Goal: Information Seeking & Learning: Learn about a topic

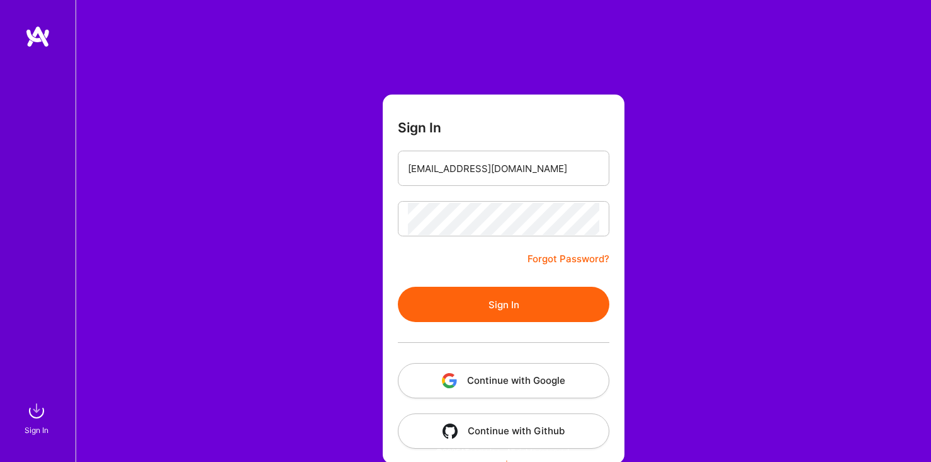
click at [486, 304] on button "Sign In" at bounding box center [504, 304] width 212 height 35
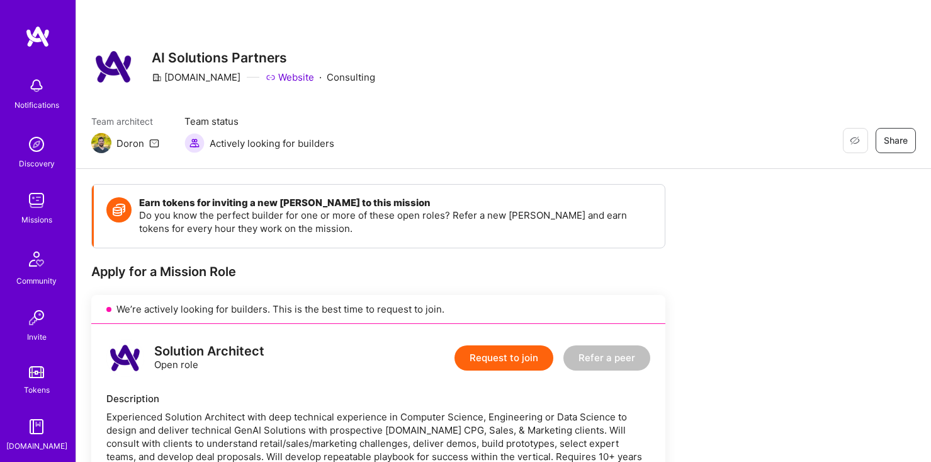
scroll to position [59, 0]
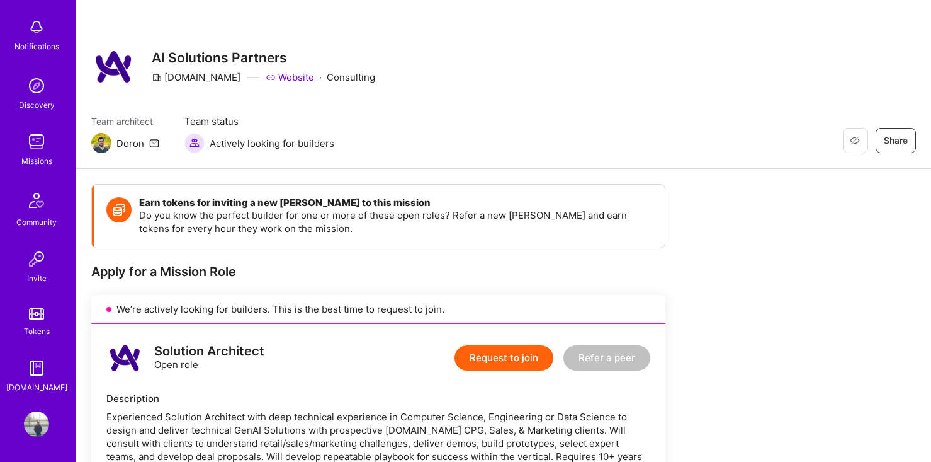
click at [38, 411] on img at bounding box center [36, 423] width 25 height 25
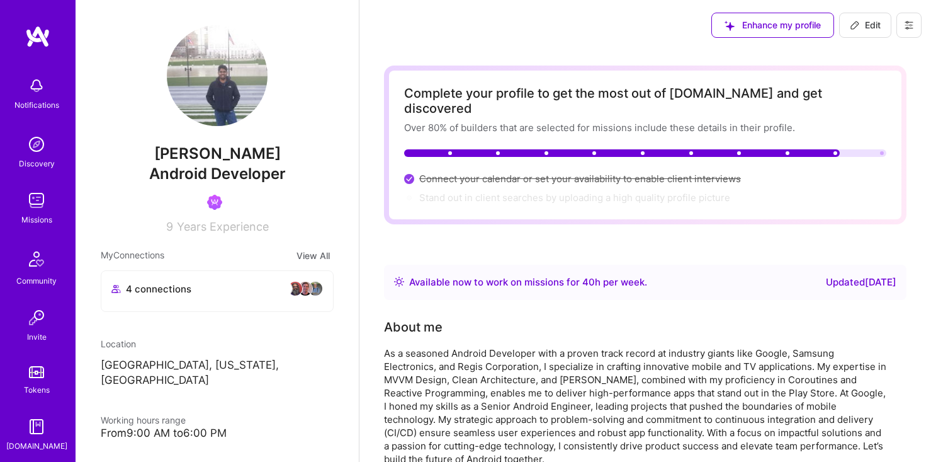
scroll to position [59, 0]
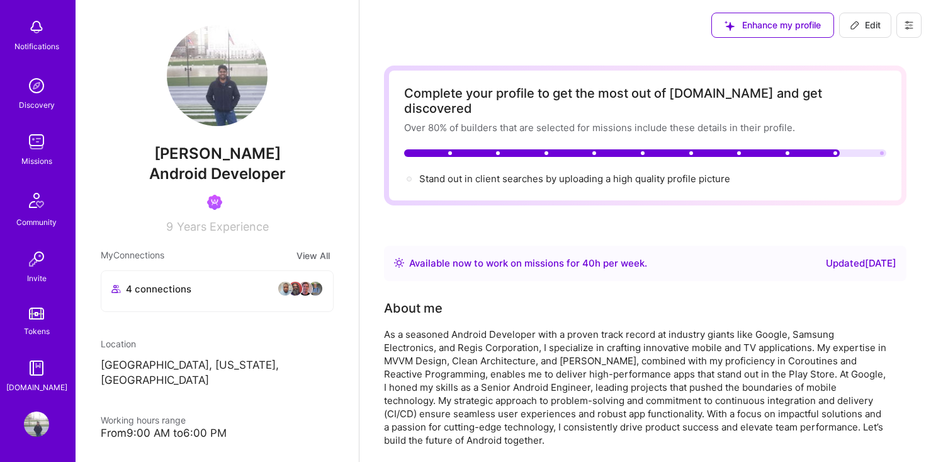
click at [33, 149] on img at bounding box center [36, 141] width 25 height 25
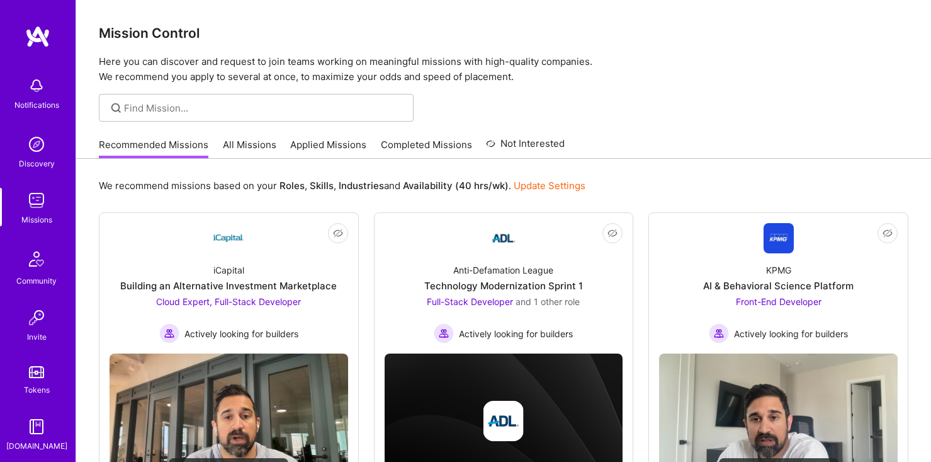
click at [268, 152] on link "All Missions" at bounding box center [250, 148] width 54 height 21
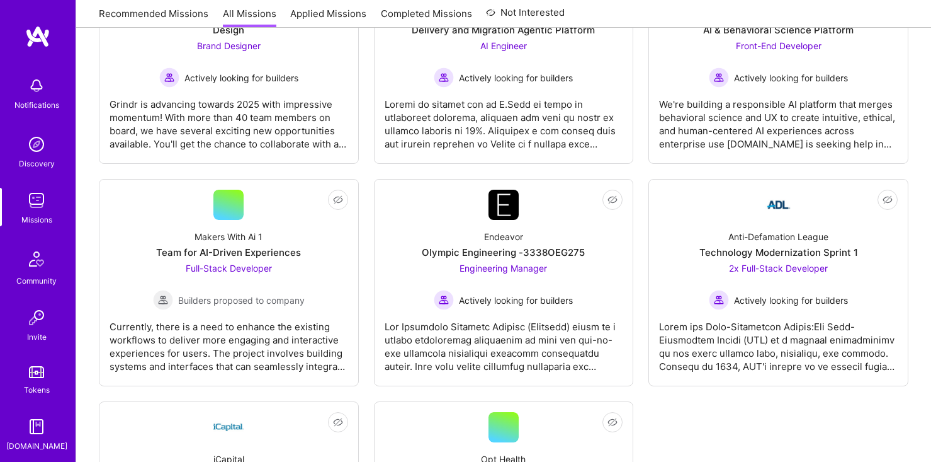
scroll to position [3716, 0]
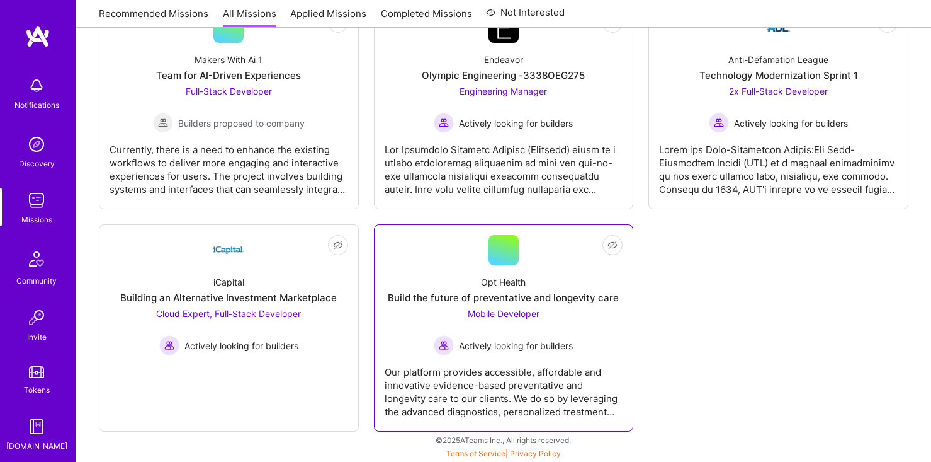
click at [462, 275] on div "Opt Health Build the future of preventative and longevity care Mobile Developer…" at bounding box center [504, 310] width 239 height 90
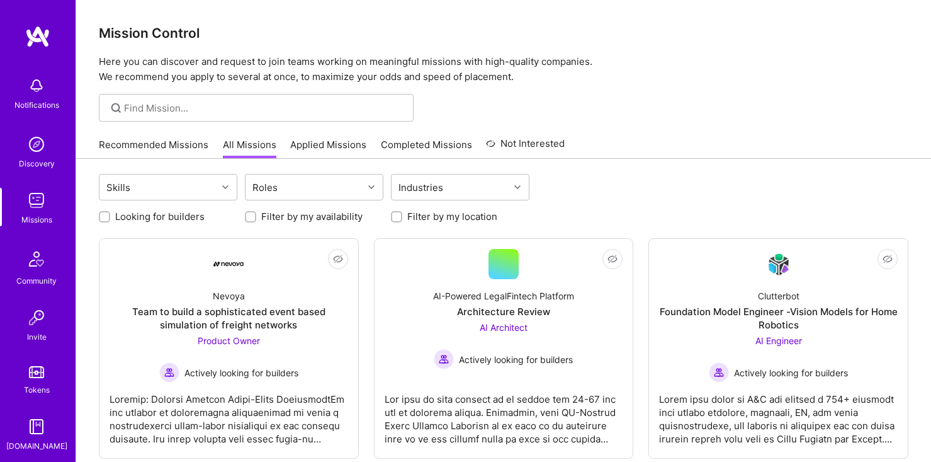
click at [350, 145] on link "Applied Missions" at bounding box center [328, 148] width 76 height 21
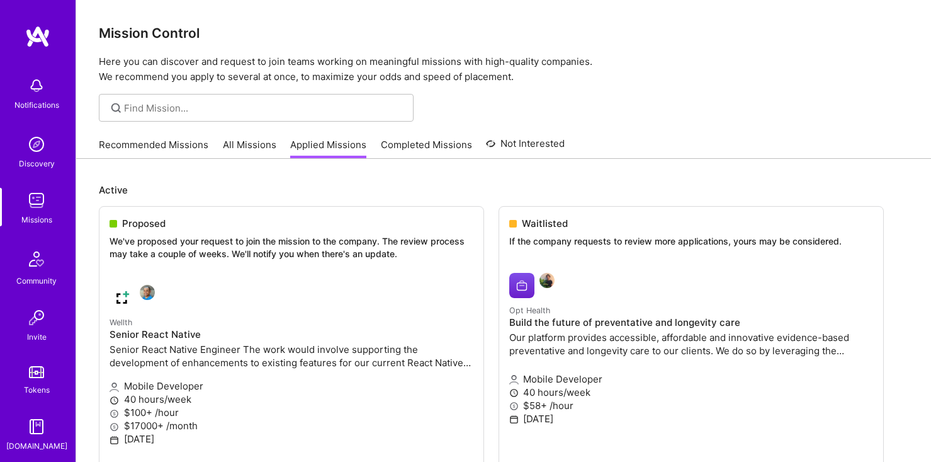
click at [429, 149] on link "Completed Missions" at bounding box center [426, 148] width 91 height 21
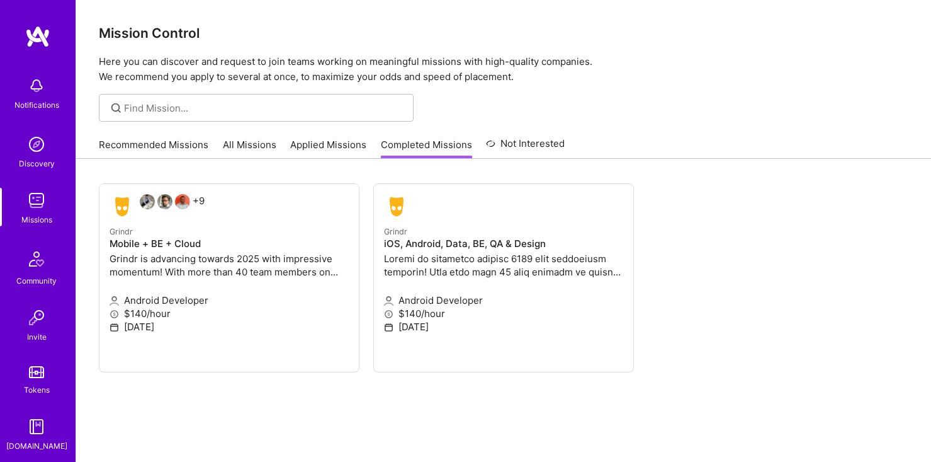
click at [331, 147] on link "Applied Missions" at bounding box center [328, 148] width 76 height 21
